Goal: Task Accomplishment & Management: Manage account settings

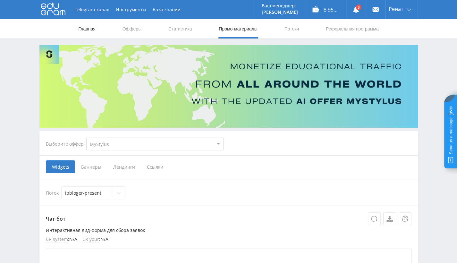
click at [90, 30] on link "Главная" at bounding box center [87, 28] width 18 height 19
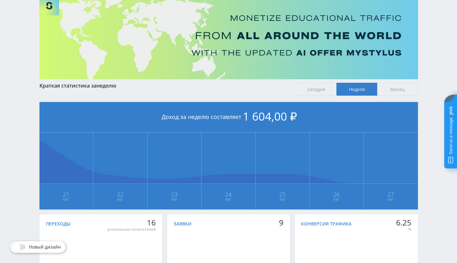
scroll to position [21, 0]
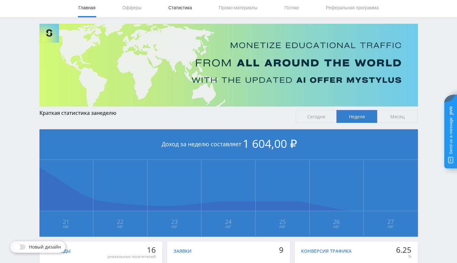
click at [177, 11] on link "Статистика" at bounding box center [180, 7] width 25 height 19
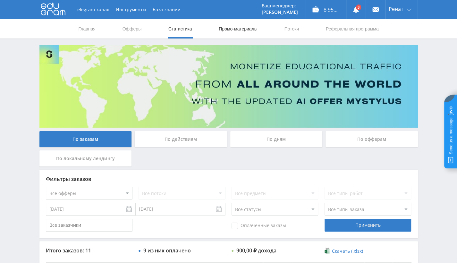
click at [229, 28] on link "Промо-материалы" at bounding box center [238, 28] width 40 height 19
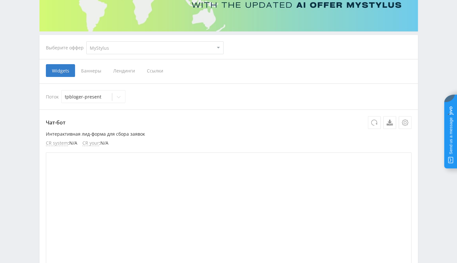
scroll to position [64, 0]
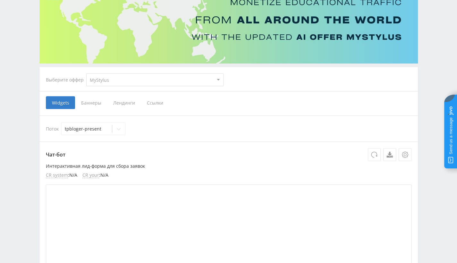
click at [157, 98] on span "Ссылки" at bounding box center [155, 102] width 29 height 13
click at [0, 0] on input "Ссылки" at bounding box center [0, 0] width 0 height 0
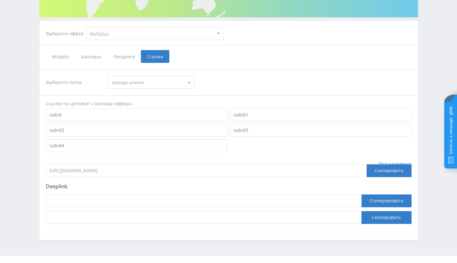
scroll to position [122, 0]
